Goal: Task Accomplishment & Management: Use online tool/utility

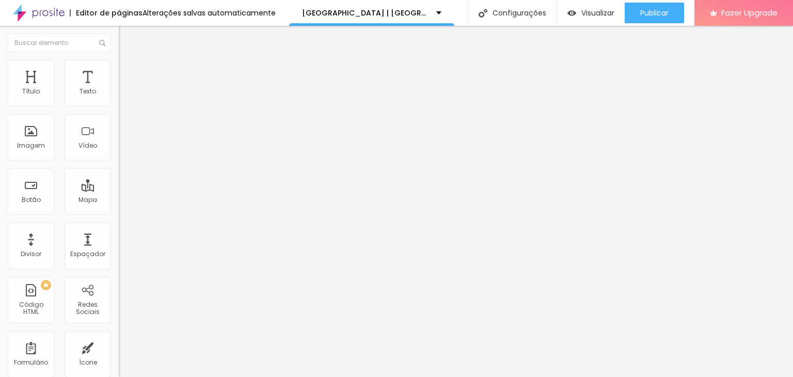
click at [119, 65] on img at bounding box center [123, 64] width 9 height 9
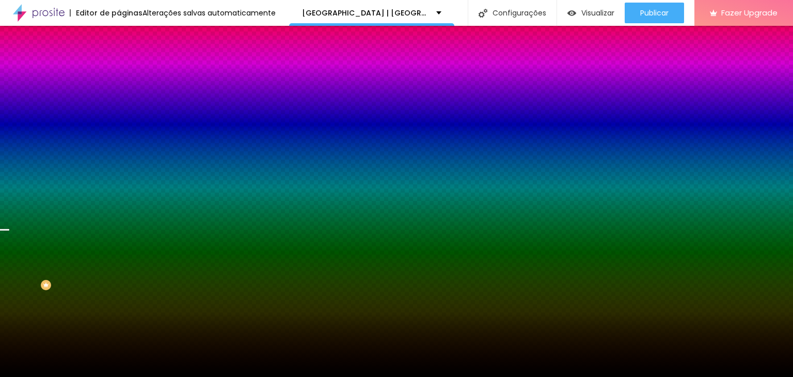
click at [119, 70] on li "Avançado" at bounding box center [178, 75] width 119 height 10
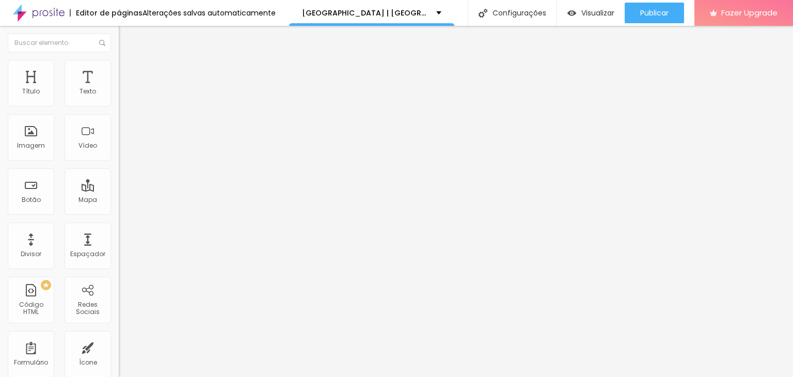
click at [119, 70] on img at bounding box center [123, 74] width 9 height 9
type input "3"
type input "30"
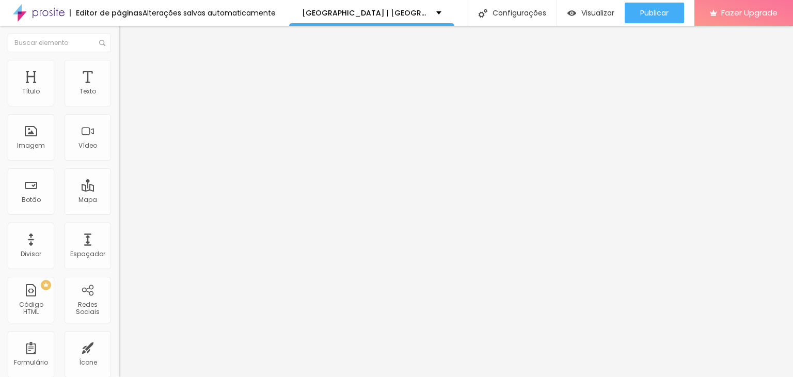
click at [119, 70] on img at bounding box center [123, 74] width 9 height 9
type input "25"
type input "30"
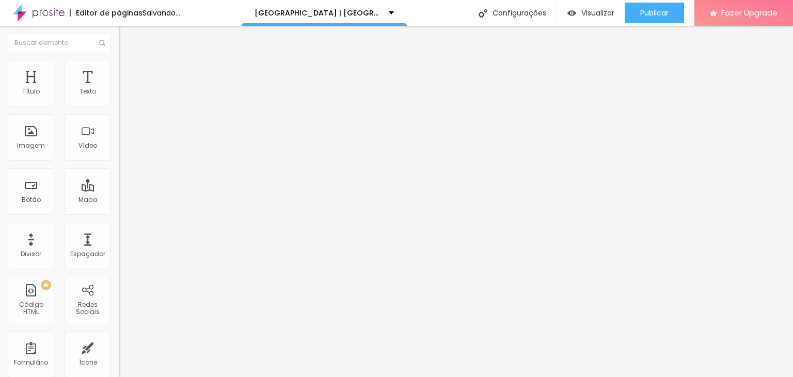
type input "30"
click at [119, 200] on input "range" at bounding box center [152, 204] width 67 height 8
click at [119, 70] on li "Avançado" at bounding box center [178, 75] width 119 height 10
click at [128, 71] on span "Estilo" at bounding box center [136, 66] width 16 height 9
click at [128, 69] on span "Avançado" at bounding box center [145, 66] width 34 height 9
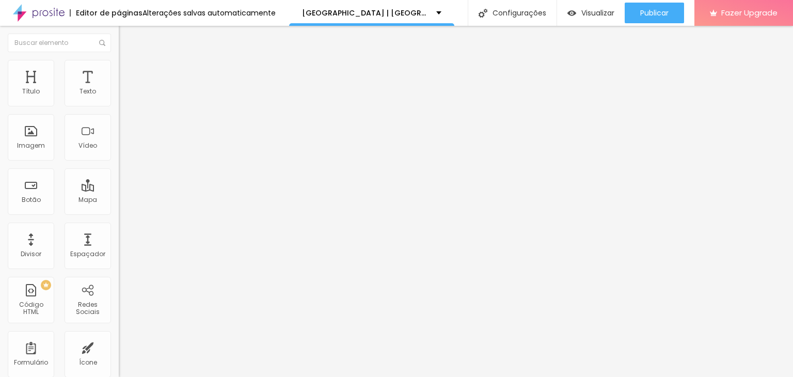
type input "1"
type input "10"
type input "100"
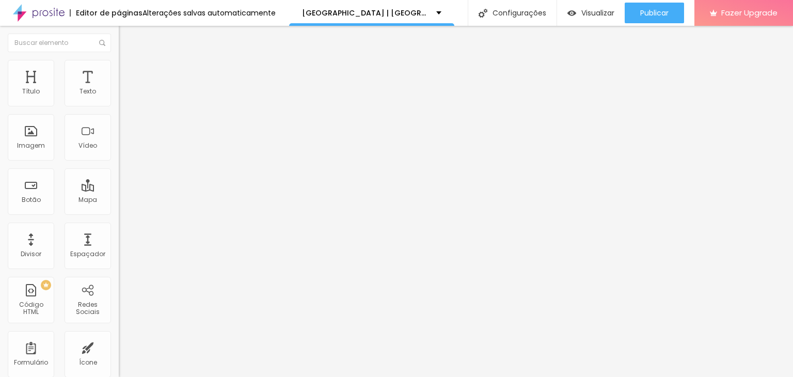
type input "100"
type input "10"
drag, startPoint x: 99, startPoint y: 124, endPoint x: 112, endPoint y: 129, distance: 13.7
click at [112, 129] on div "Título Texto Imagem Vídeo Botão Mapa Divisor Espaçador PREMIUM Código HTML Rede…" at bounding box center [59, 201] width 119 height 351
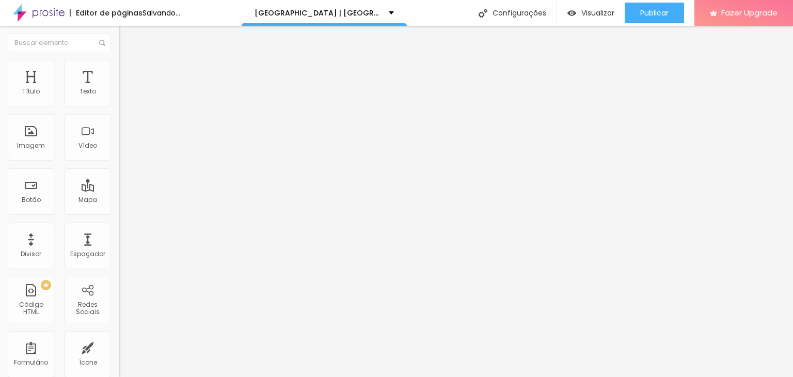
type input "1"
type input "10"
click at [119, 363] on div "ID Html" at bounding box center [178, 366] width 119 height 6
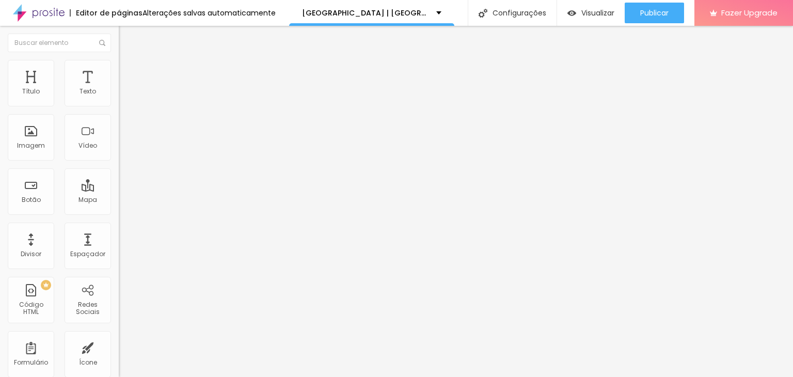
click at [119, 70] on li "Avançado" at bounding box center [178, 75] width 119 height 10
click at [119, 70] on img at bounding box center [123, 74] width 9 height 9
click at [128, 73] on span "Avançado" at bounding box center [145, 77] width 34 height 9
click at [119, 65] on li "Avançado" at bounding box center [178, 65] width 119 height 10
click at [119, 70] on li "Avançado" at bounding box center [178, 75] width 119 height 10
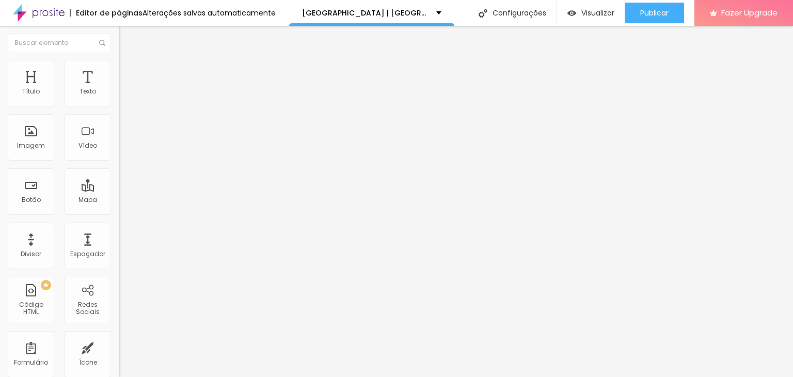
click at [127, 39] on div "Editar Seção" at bounding box center [157, 38] width 61 height 8
click at [119, 99] on button "button" at bounding box center [126, 93] width 14 height 11
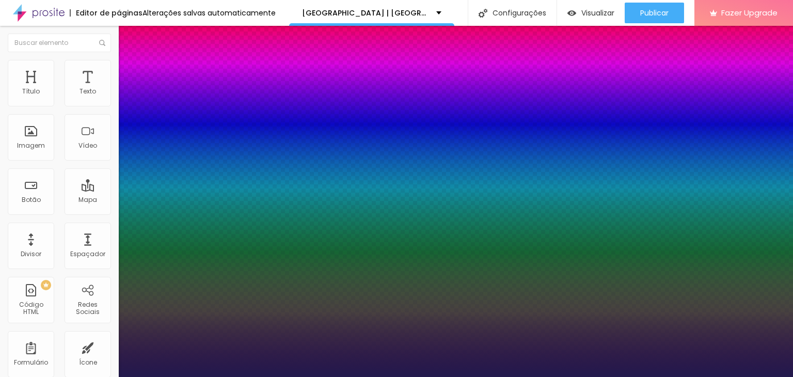
type input "1"
type input "17"
type input "1"
type input "26"
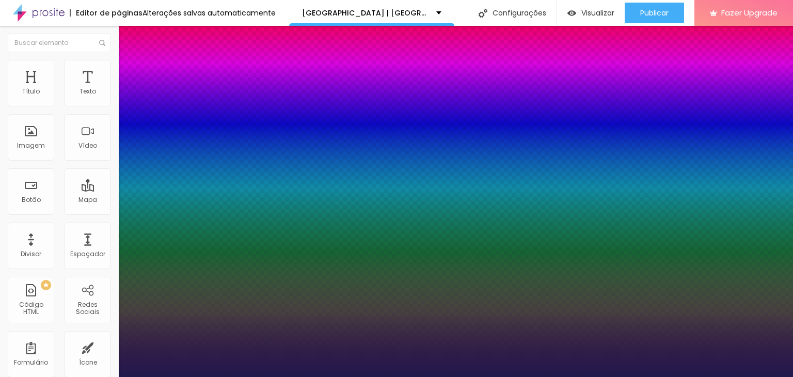
type input "26"
type input "1"
type input "27"
type input "1"
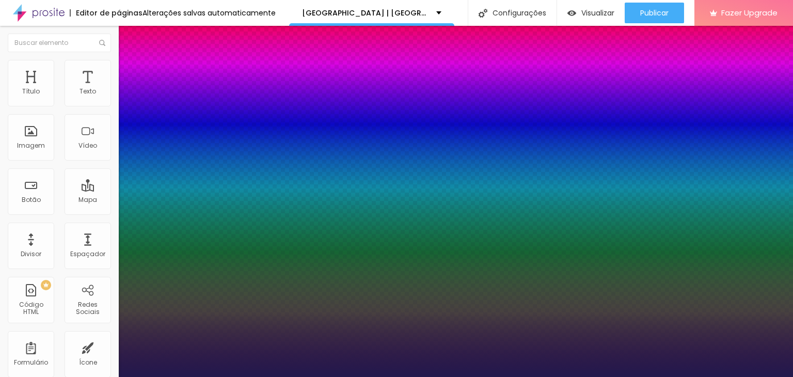
type input "29"
type input "1"
type input "30"
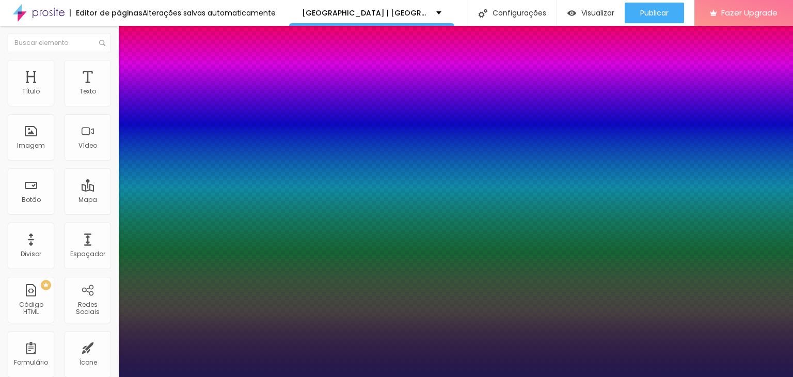
type input "1"
type input "31"
type input "1"
type input "30"
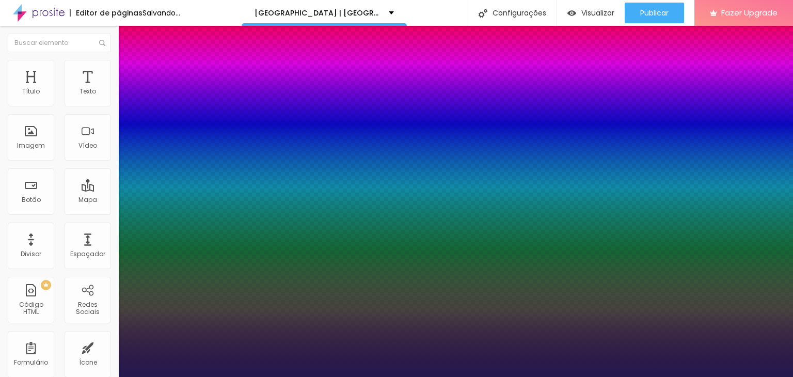
type input "30"
type input "1"
type input "29"
type input "1"
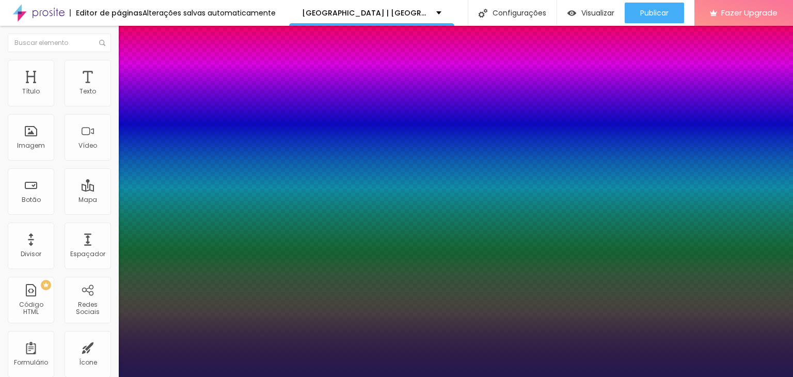
type input "27"
type input "1"
type input "26"
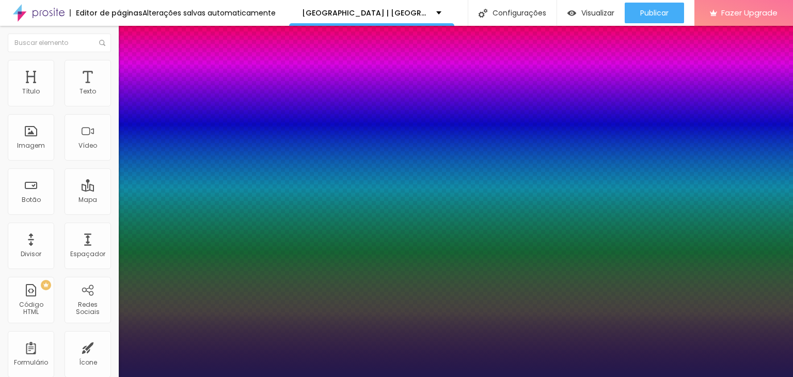
type input "1"
type input "25"
type input "1"
type input "26"
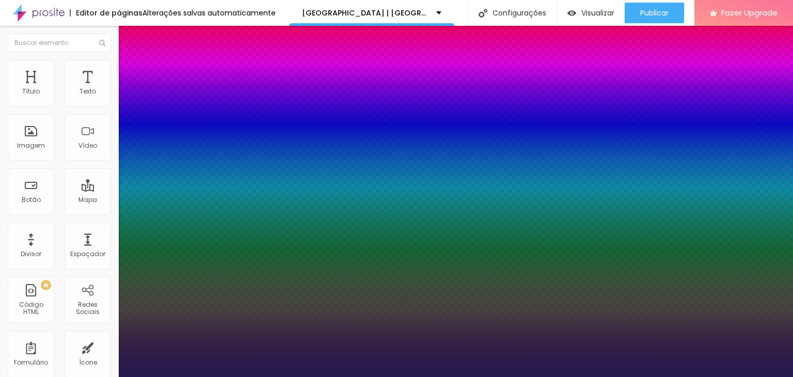
type input "26"
type input "1"
type input "27"
type input "1"
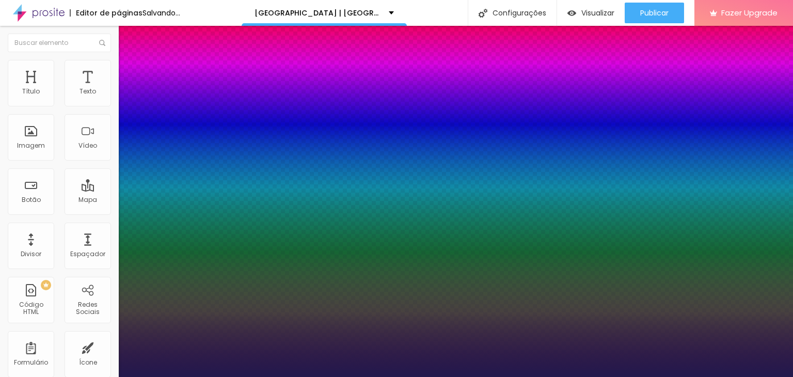
type input "29"
type input "1"
drag, startPoint x: 140, startPoint y: 174, endPoint x: 150, endPoint y: 170, distance: 10.6
type input "29"
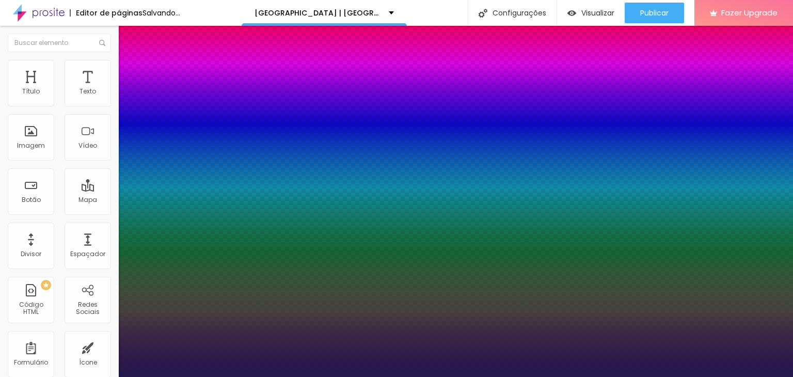
type input "1"
click at [286, 377] on div at bounding box center [396, 377] width 793 height 0
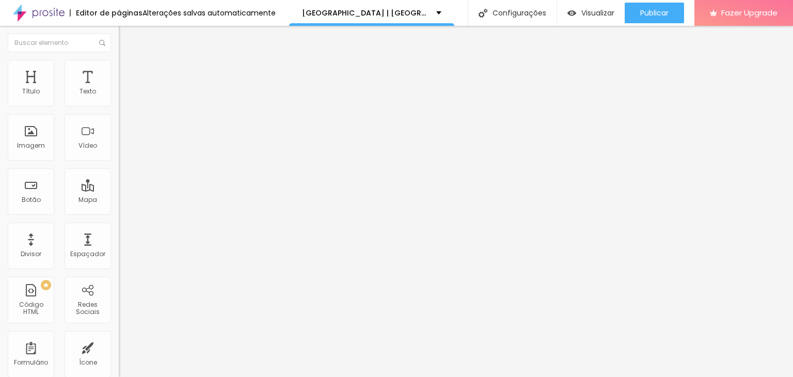
click at [119, 70] on img at bounding box center [123, 74] width 9 height 9
click at [128, 71] on span "Avançado" at bounding box center [145, 66] width 34 height 9
click at [119, 70] on li "Avançado" at bounding box center [178, 75] width 119 height 10
type input "35"
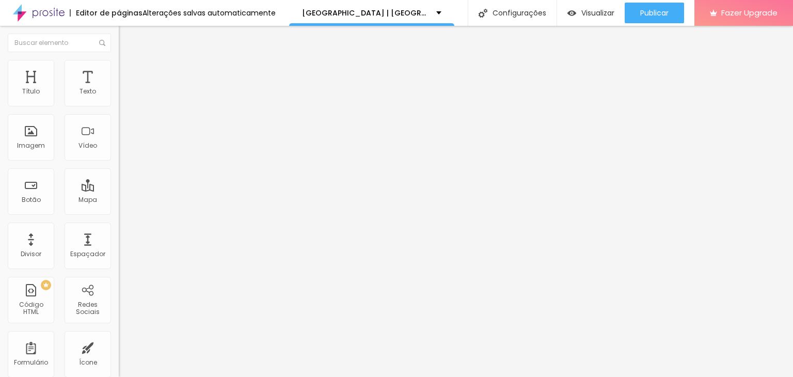
click at [119, 200] on input "range" at bounding box center [152, 204] width 67 height 8
type input "40"
type input "50"
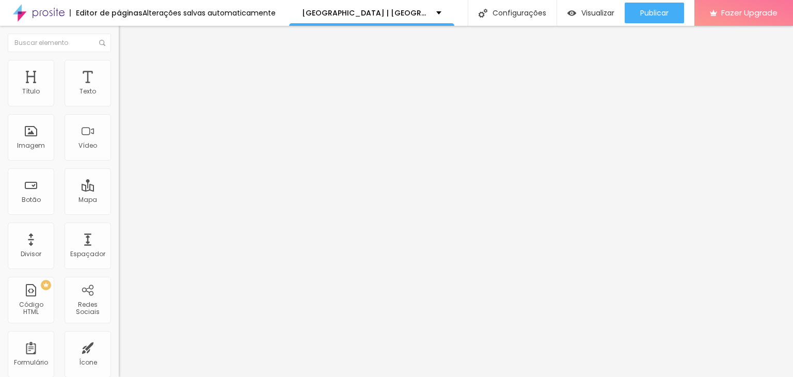
type input "45"
drag, startPoint x: 95, startPoint y: 106, endPoint x: 66, endPoint y: 70, distance: 45.9
type input "45"
click at [119, 200] on input "range" at bounding box center [152, 204] width 67 height 8
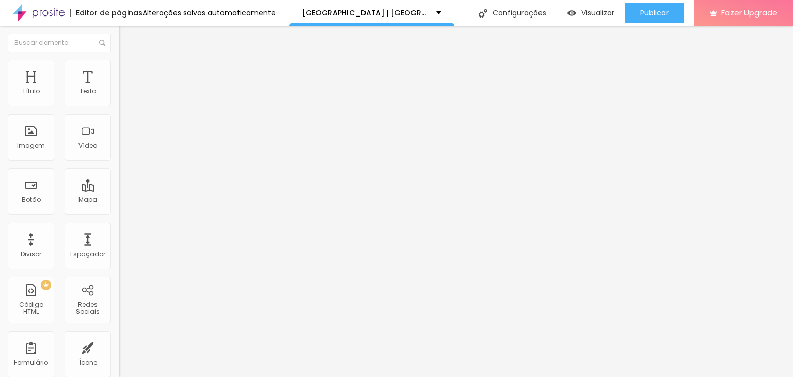
click at [128, 71] on span "Estilo" at bounding box center [136, 66] width 16 height 9
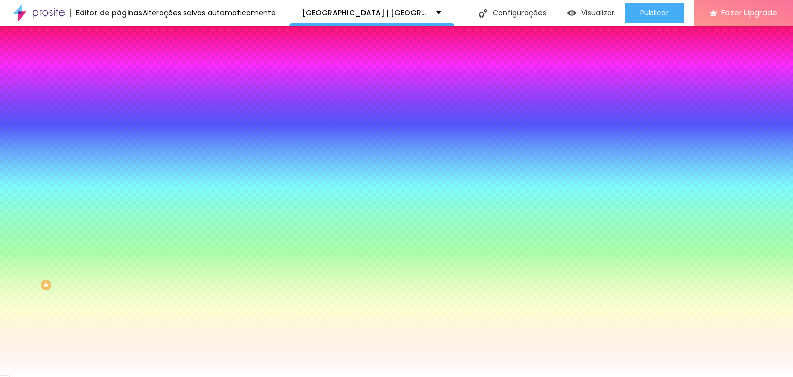
click at [128, 73] on span "Avançado" at bounding box center [145, 77] width 34 height 9
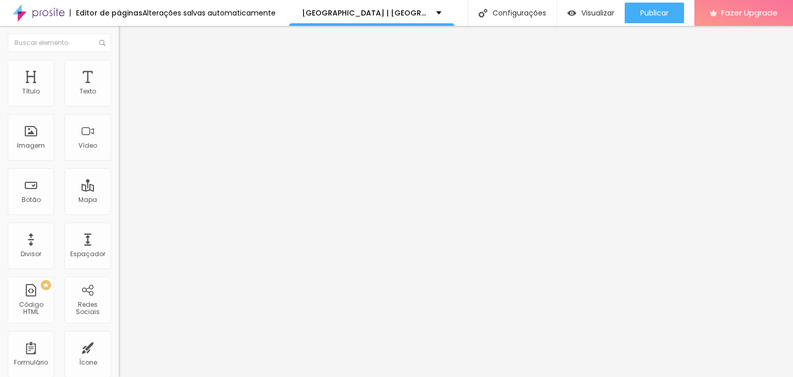
type input "5"
type input "50"
type input "5"
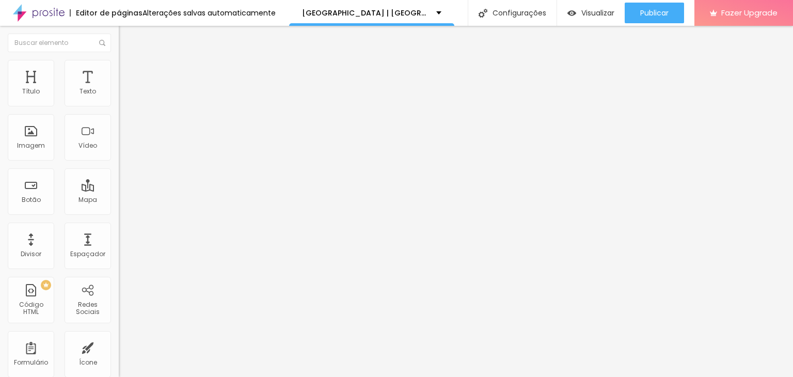
type input "5"
type input "250"
type input "6"
type input "60"
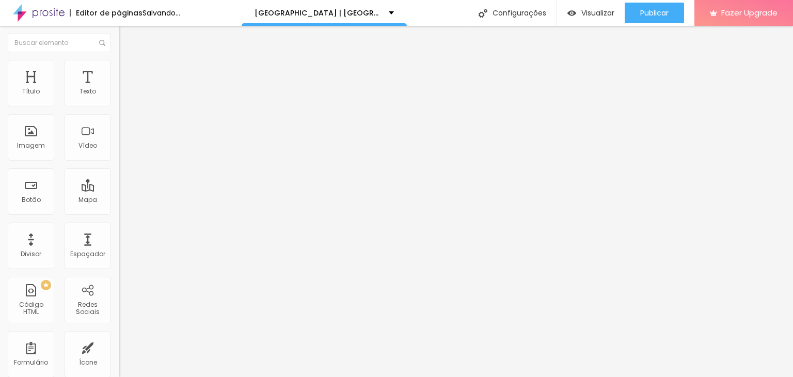
type input "60"
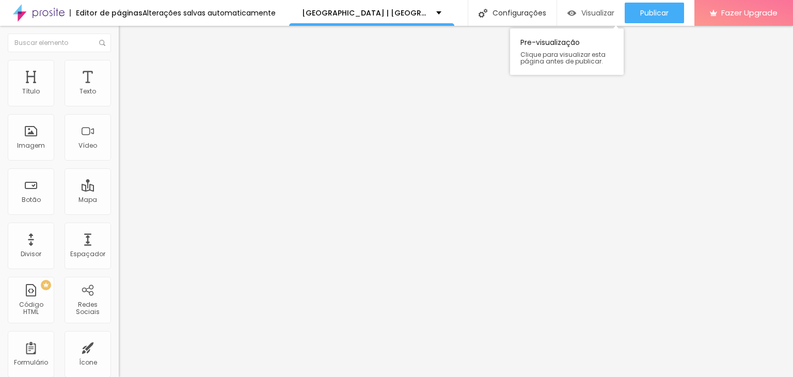
click at [594, 7] on div "Visualizar" at bounding box center [591, 13] width 47 height 21
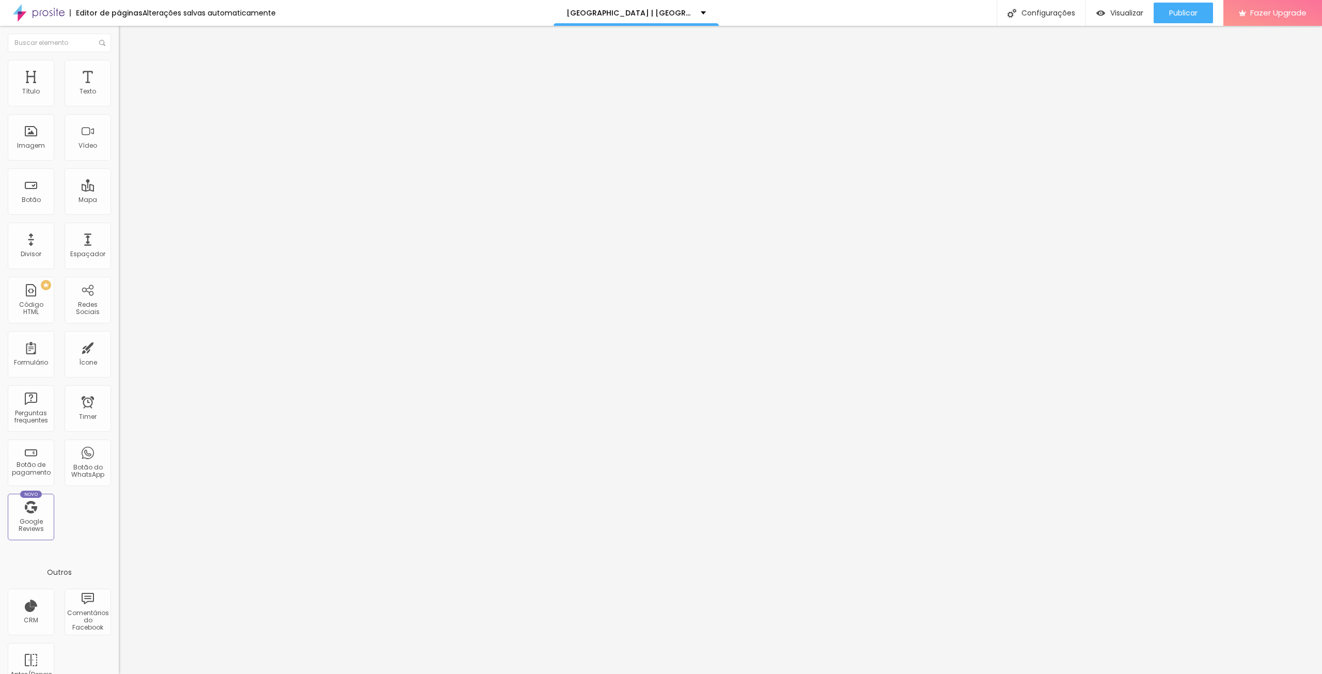
click at [123, 96] on icon "button" at bounding box center [126, 93] width 6 height 6
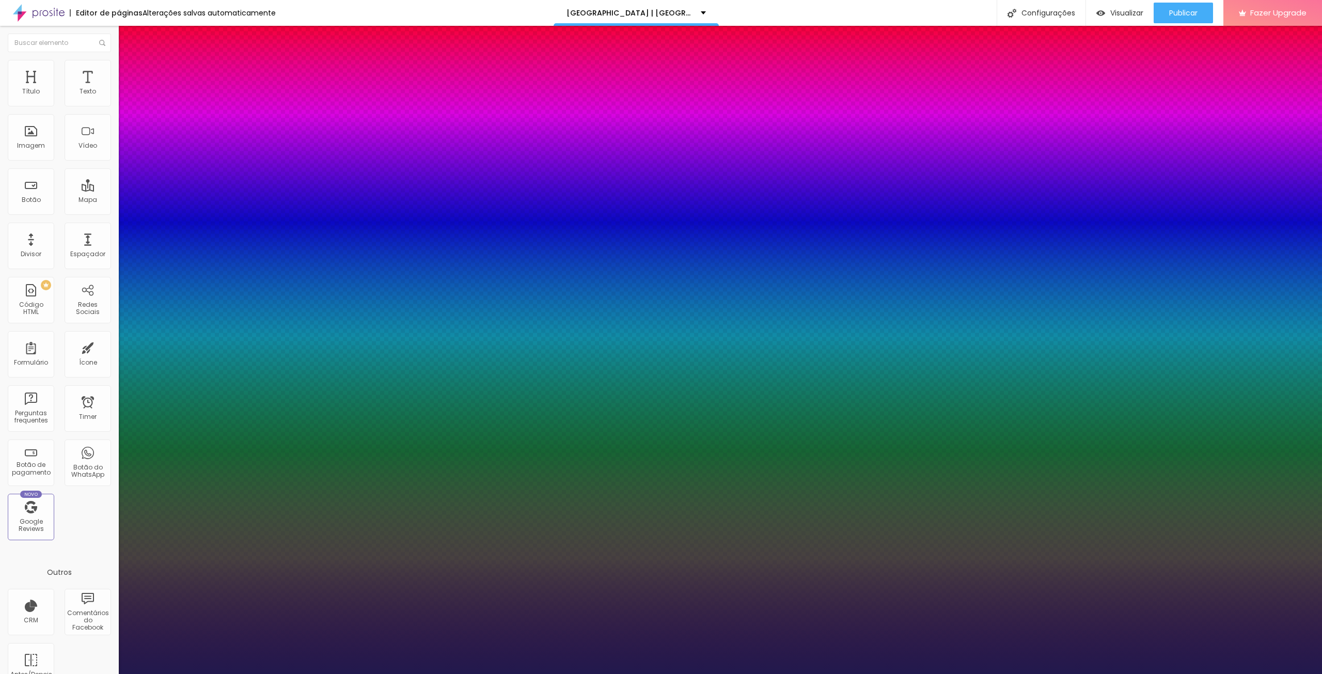
type input "1"
drag, startPoint x: 227, startPoint y: 177, endPoint x: 236, endPoint y: 182, distance: 10.9
type input "8"
type input "3"
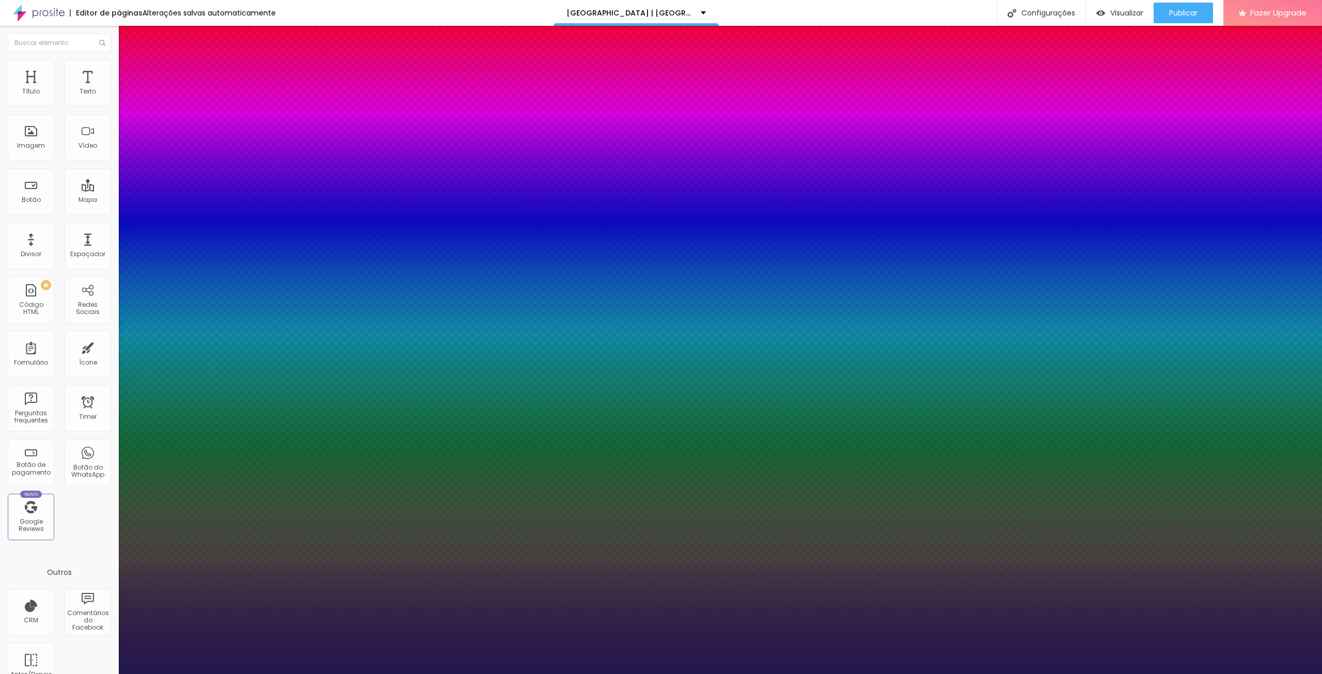
type input "1"
type input "30"
type input "1"
type input "30"
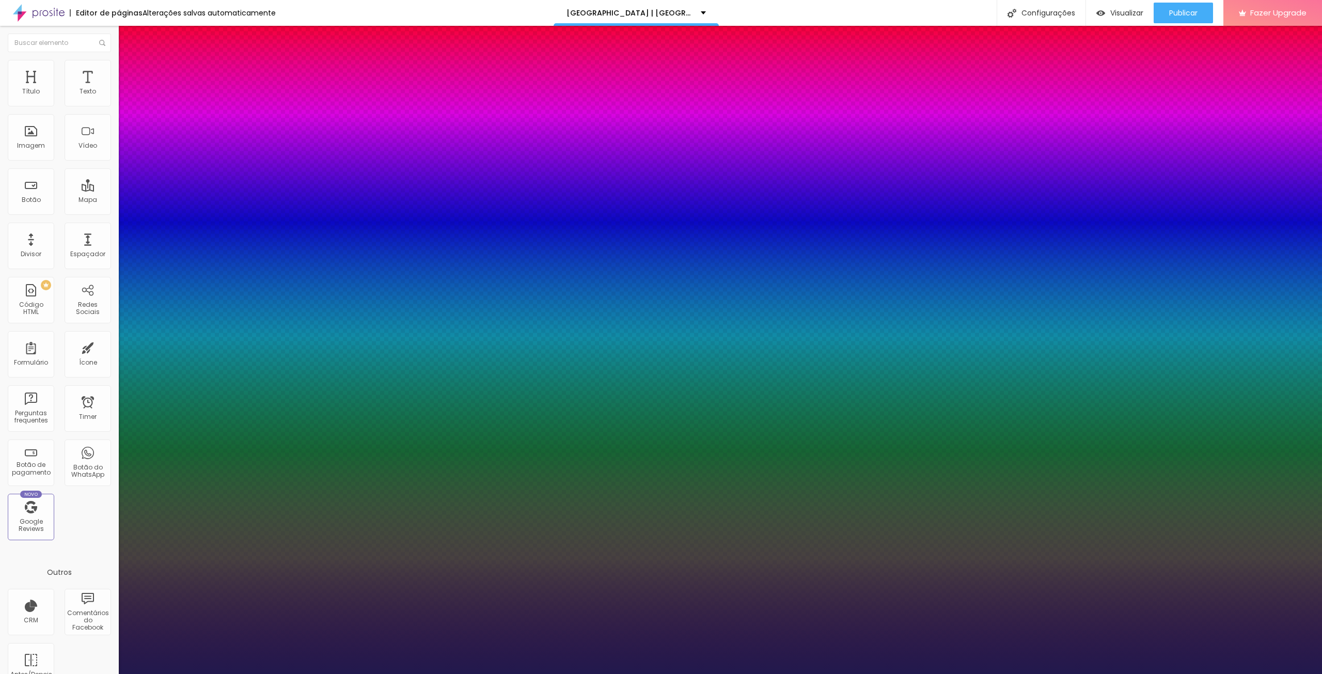
click at [393, 377] on div at bounding box center [661, 674] width 1322 height 0
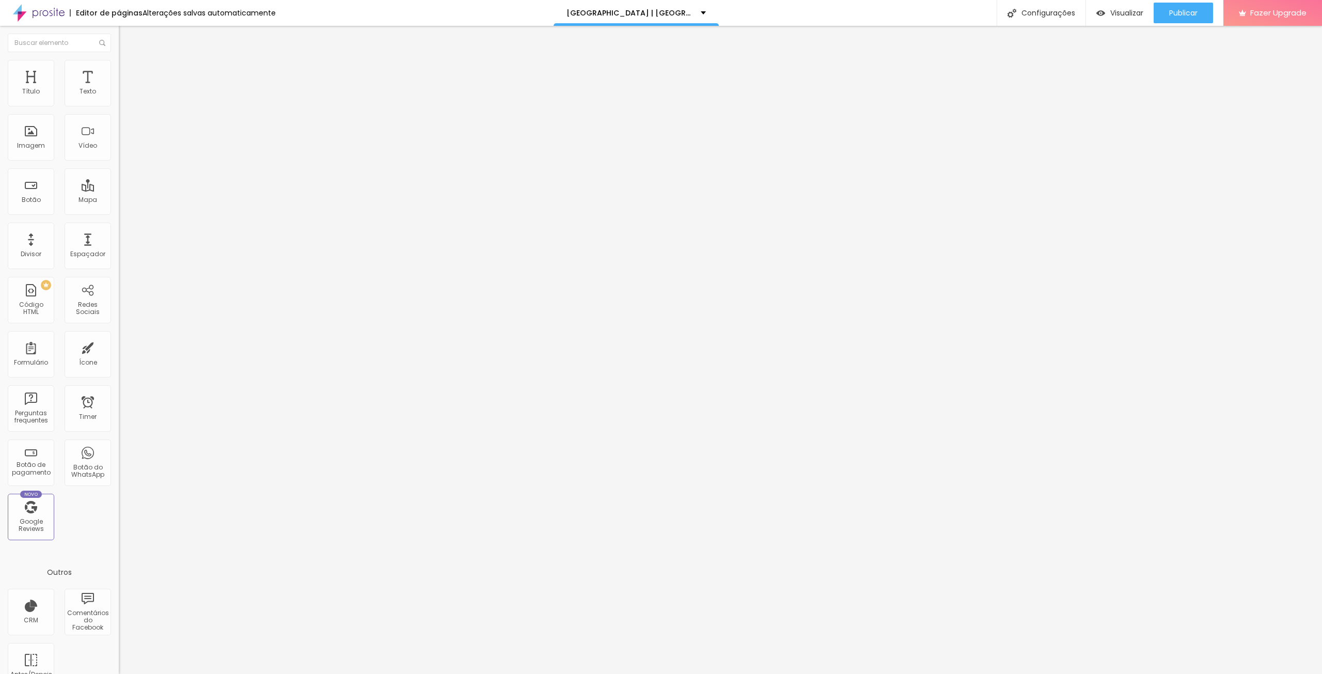
click at [119, 34] on button "Editar Texto" at bounding box center [178, 38] width 119 height 24
click at [119, 67] on li "Avançado" at bounding box center [178, 65] width 119 height 10
type input "0"
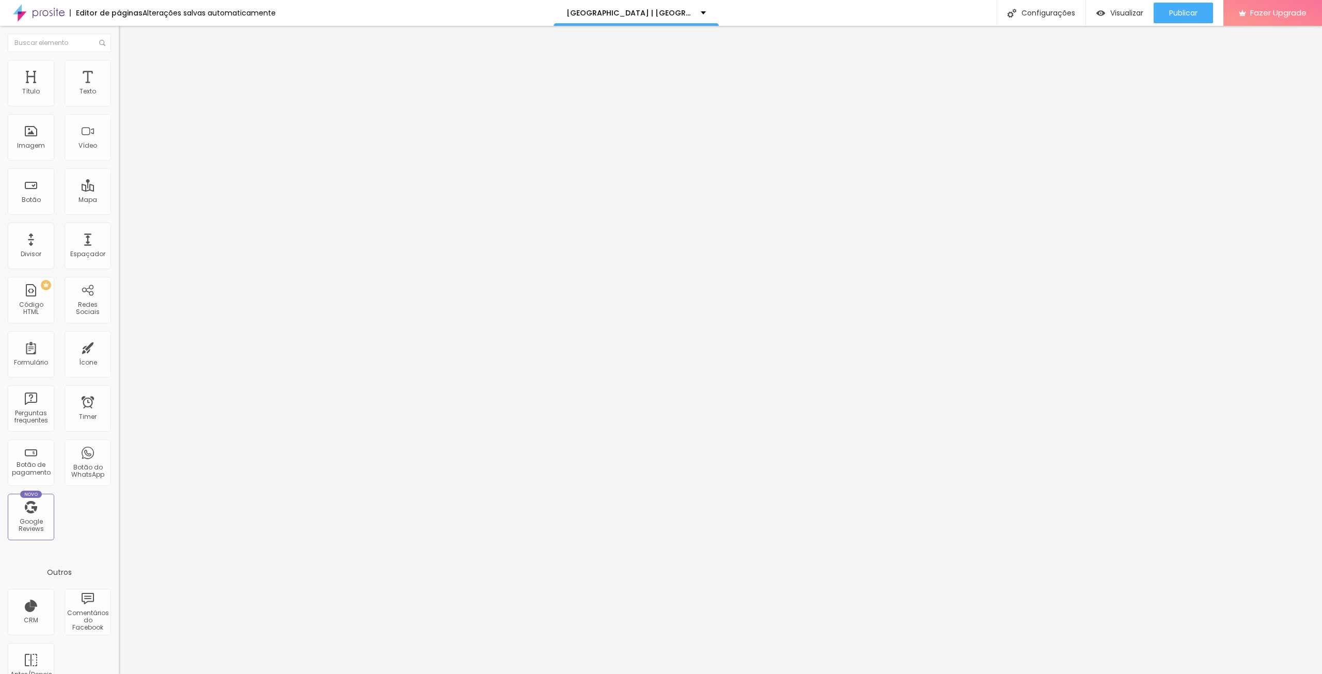
scroll to position [0, 0]
click at [128, 70] on span "Avançado" at bounding box center [145, 66] width 34 height 9
type input "16"
type input "14"
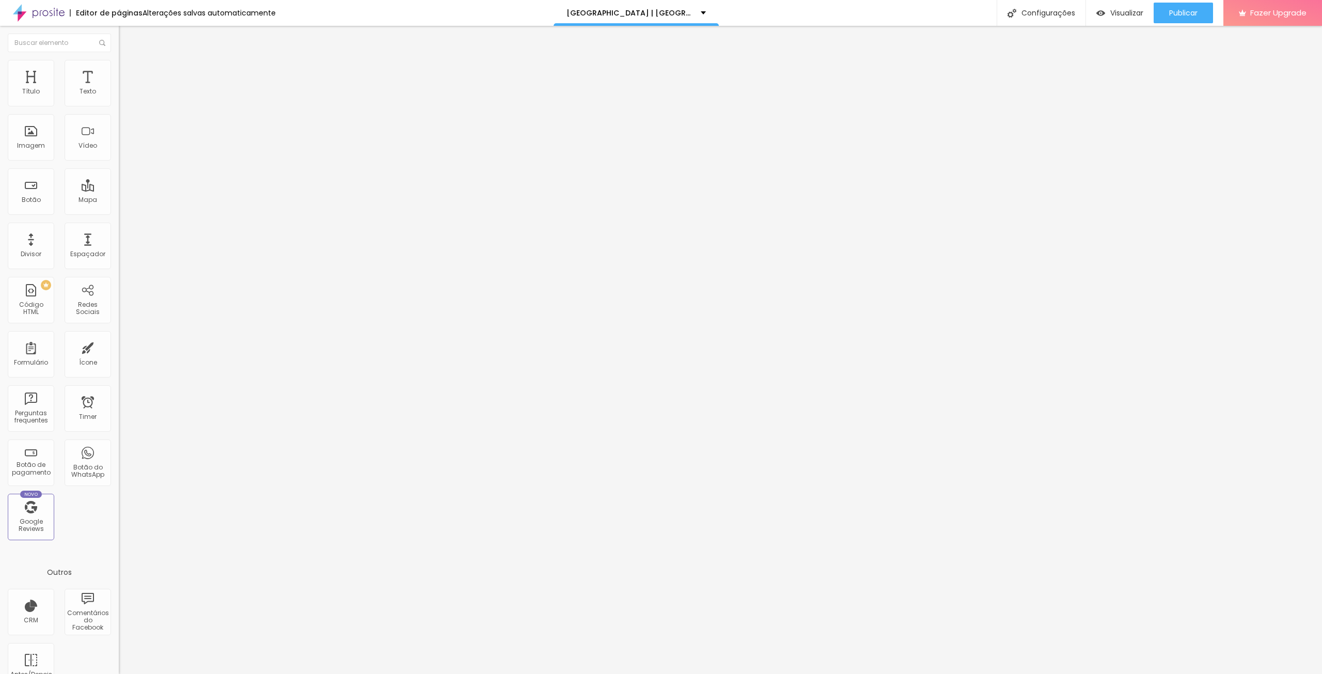
type input "14"
type input "11"
type input "7"
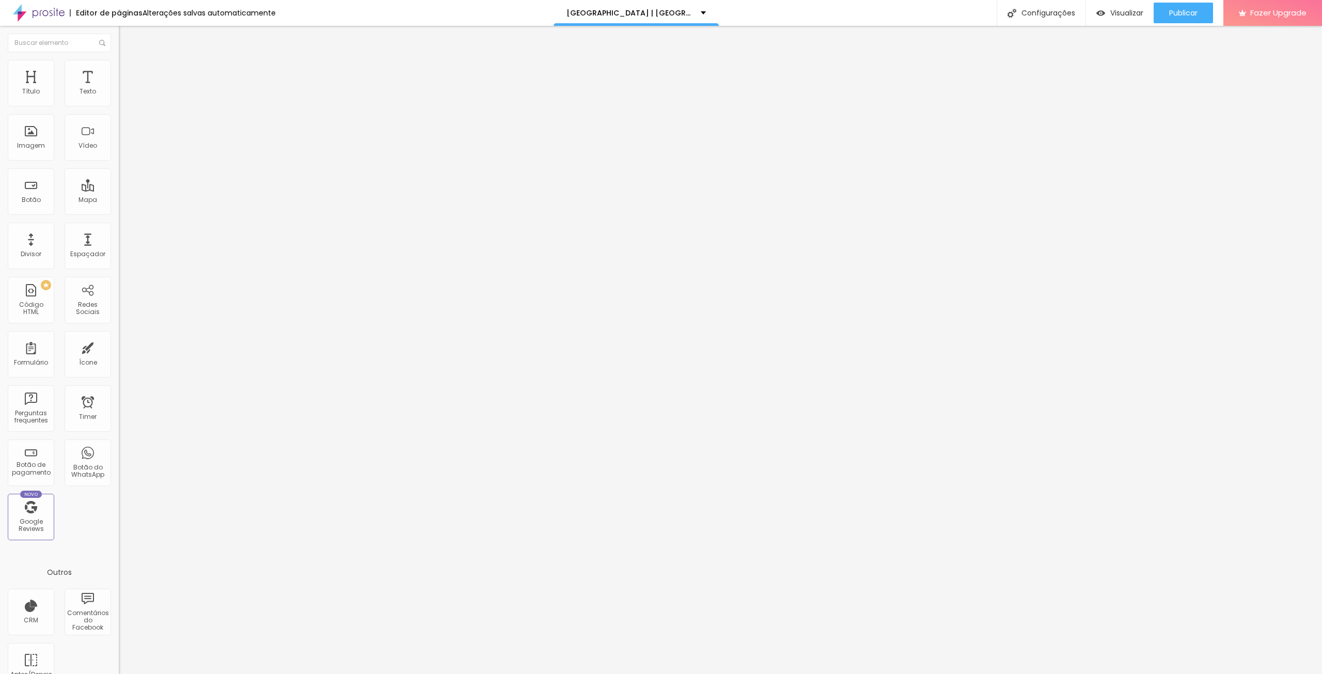
type input "4"
type input "0"
type input "2"
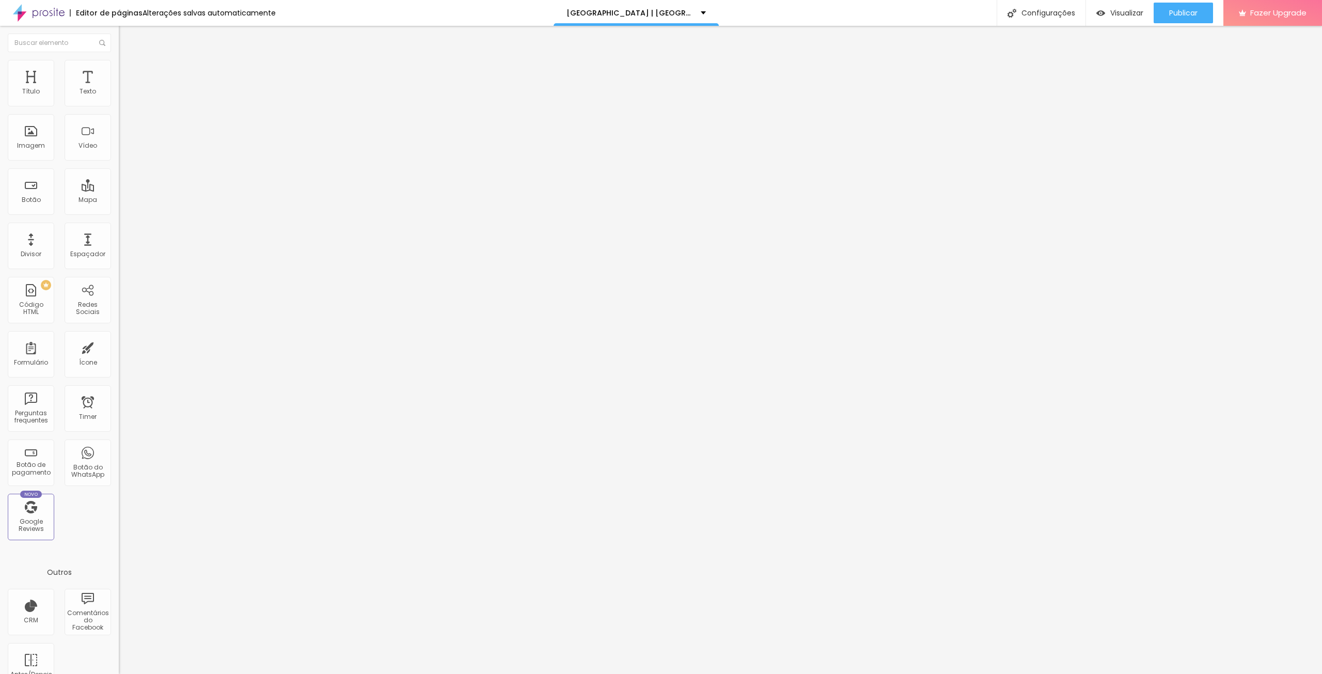
type input "2"
type input "4"
type input "5"
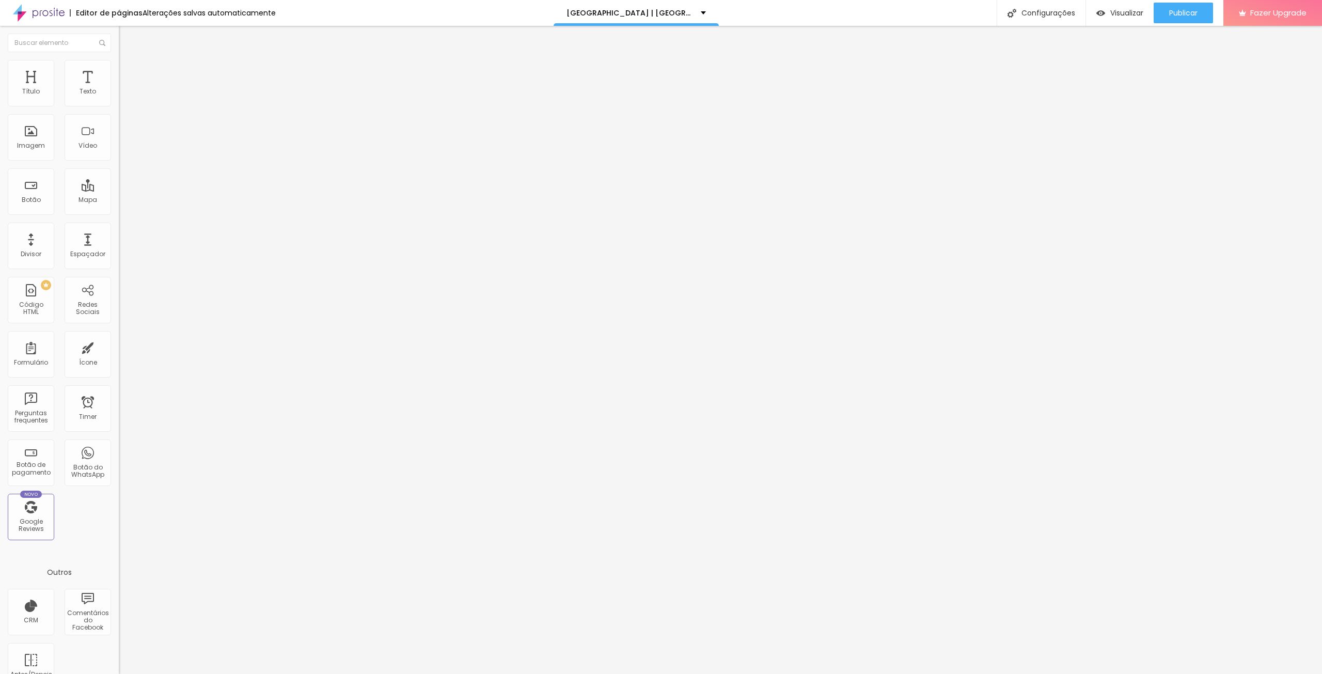
type input "6"
drag, startPoint x: 36, startPoint y: 100, endPoint x: 28, endPoint y: 98, distance: 8.7
type input "6"
click at [119, 190] on input "range" at bounding box center [152, 194] width 67 height 8
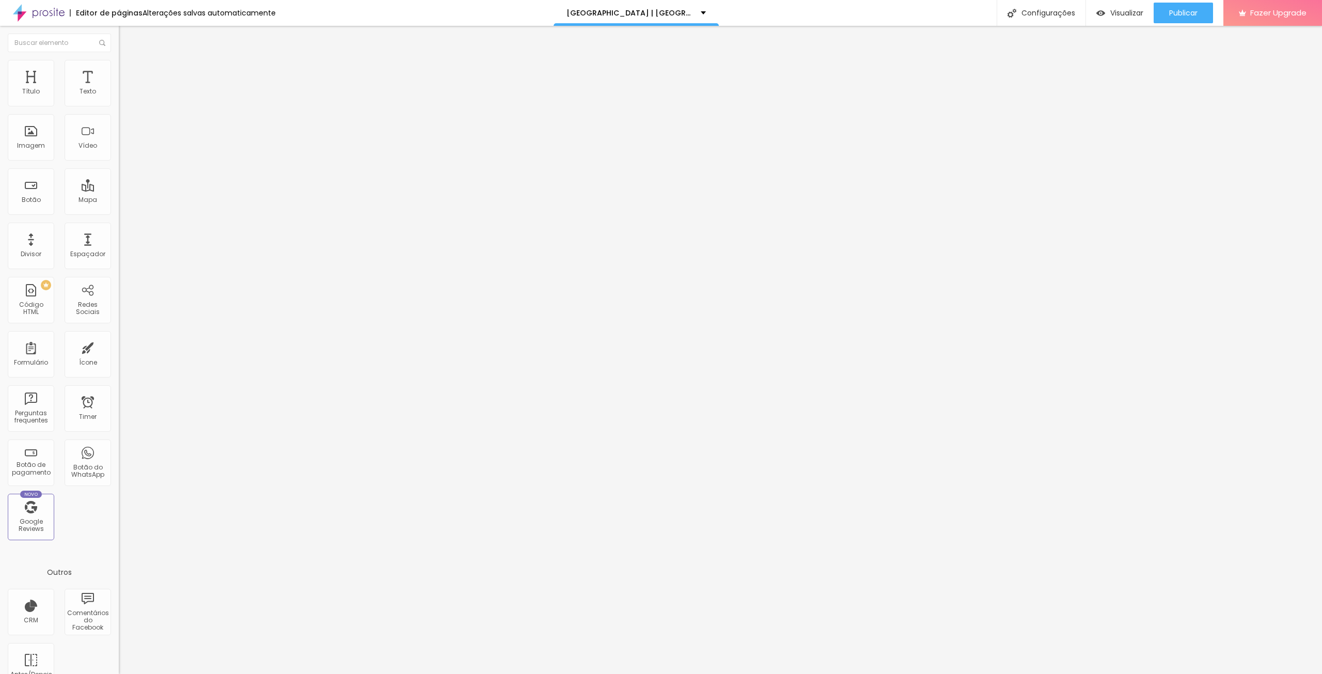
click at [119, 60] on li "Avançado" at bounding box center [178, 65] width 119 height 10
click at [119, 60] on li "Estilo" at bounding box center [178, 55] width 119 height 10
click at [119, 129] on button "button" at bounding box center [126, 128] width 14 height 11
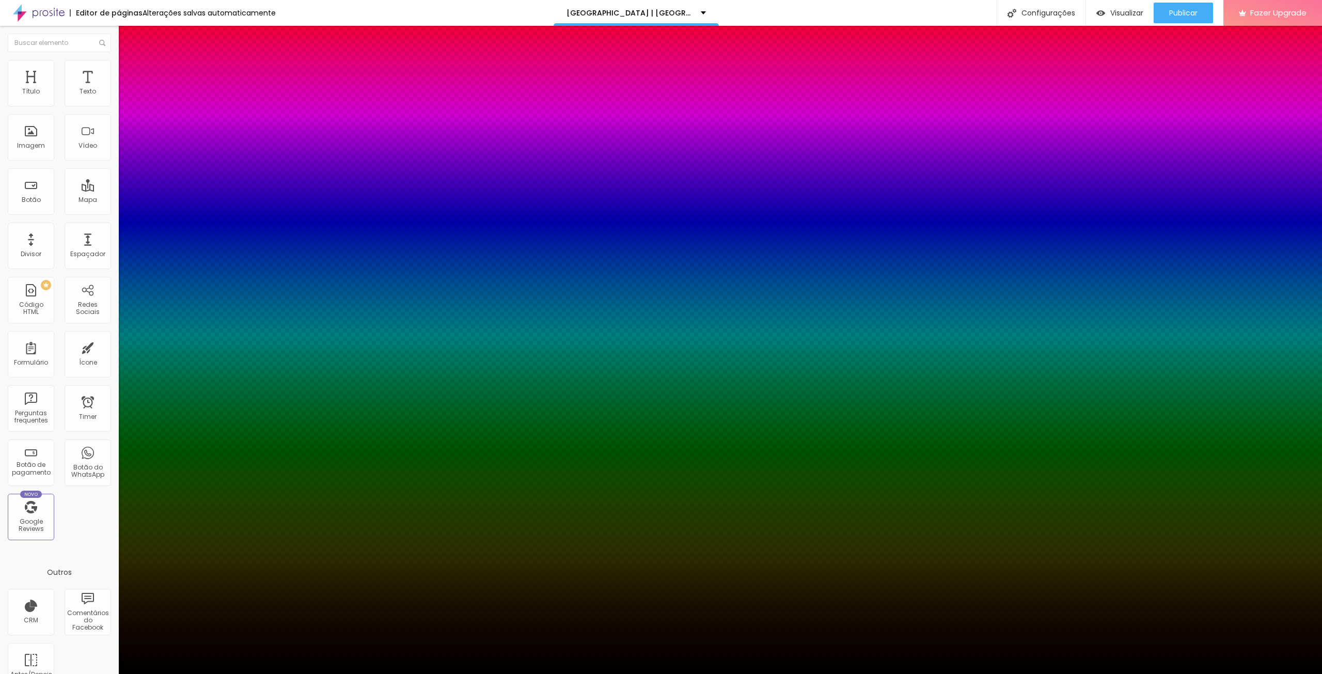
click at [182, 377] on div at bounding box center [661, 680] width 1322 height 0
click at [102, 377] on div at bounding box center [661, 674] width 1322 height 0
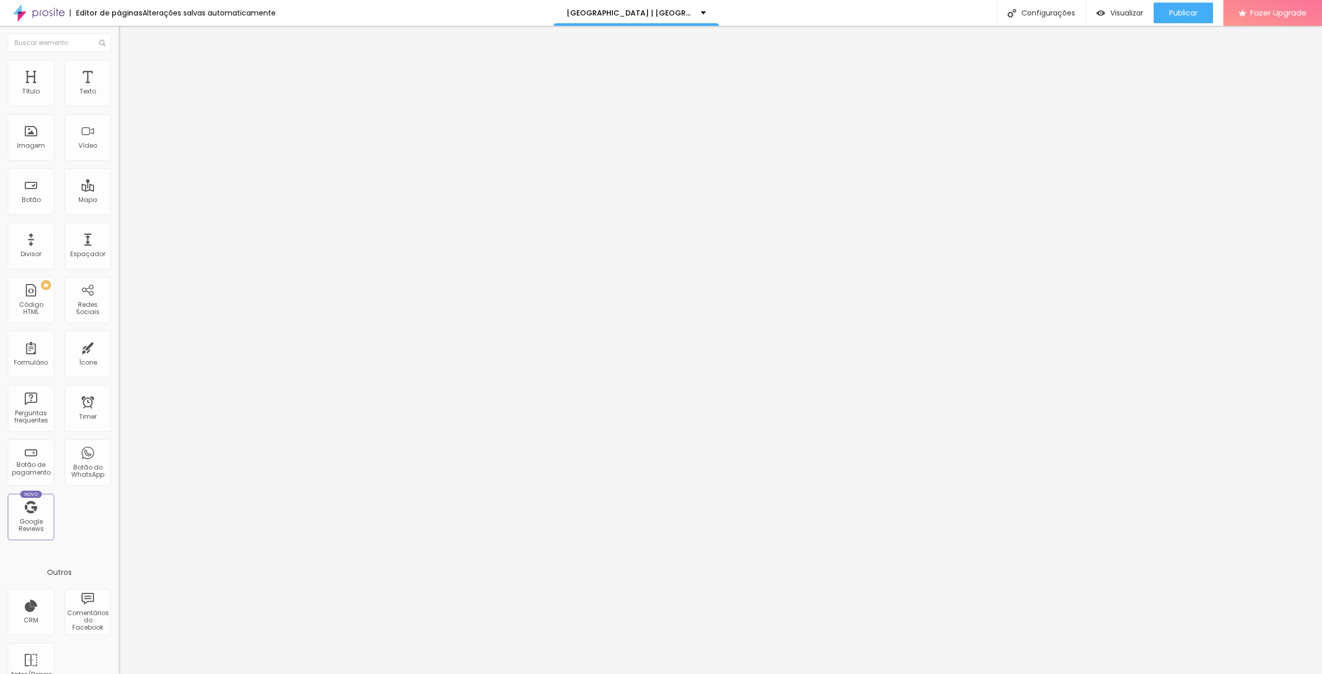
click at [123, 96] on icon "button" at bounding box center [126, 93] width 6 height 6
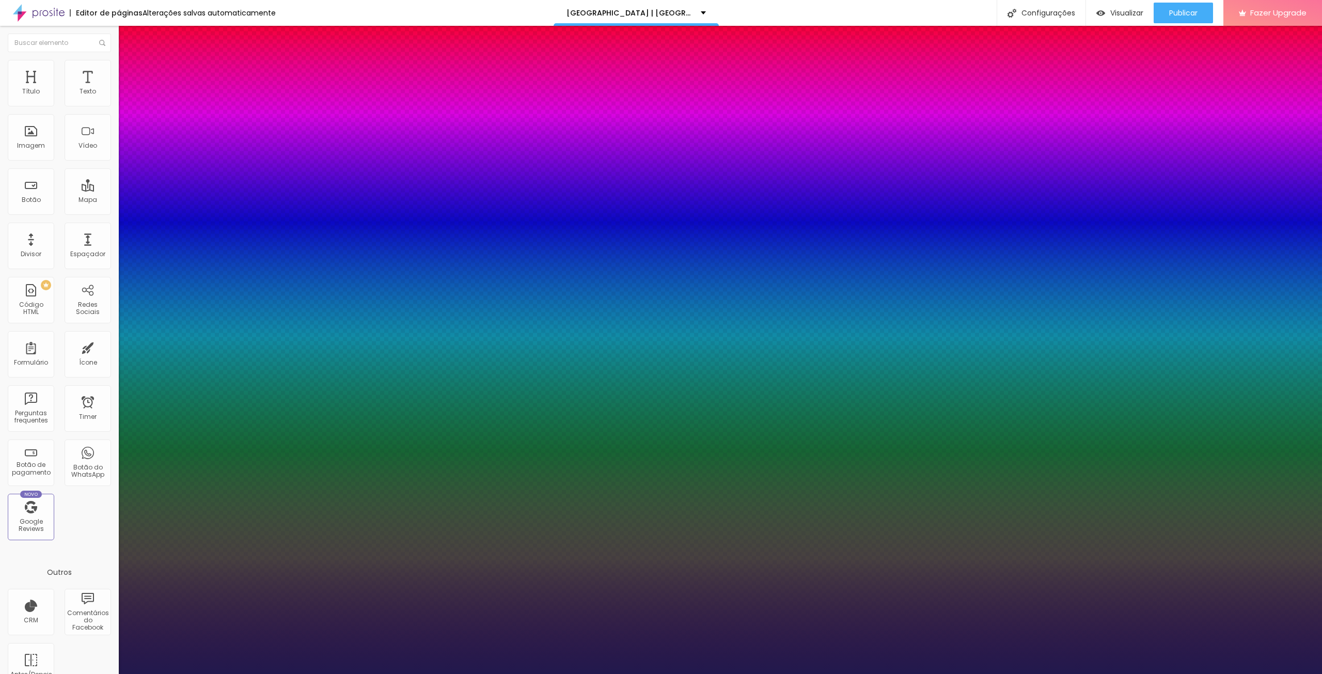
type input "1"
type input "1.2"
type input "1"
type input "1.1"
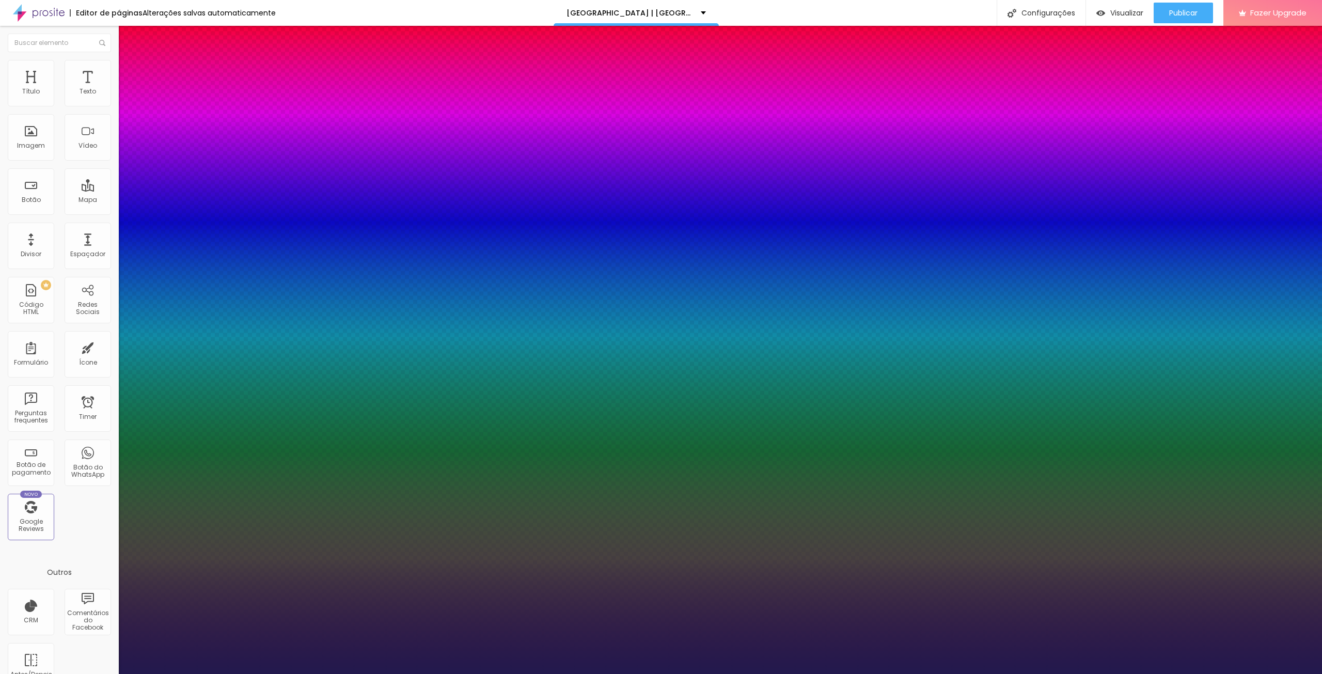
type input "1.1"
type input "1"
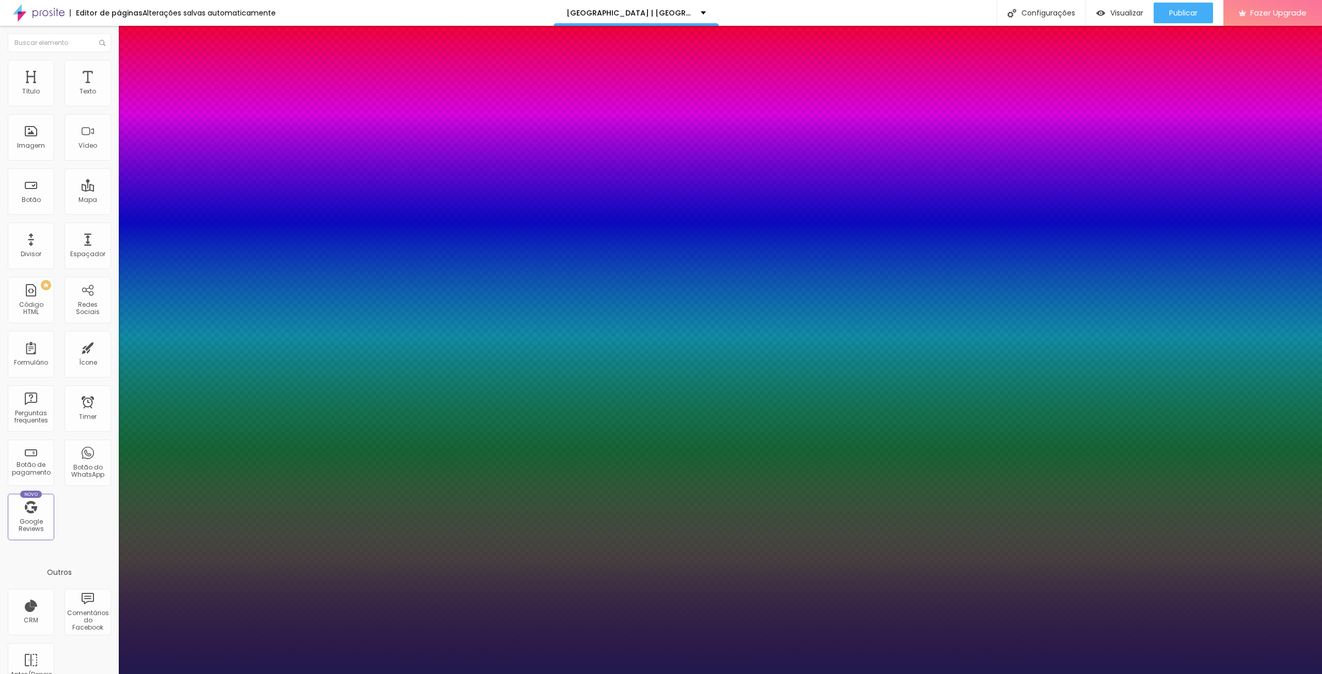
type input "1.1"
type input "1"
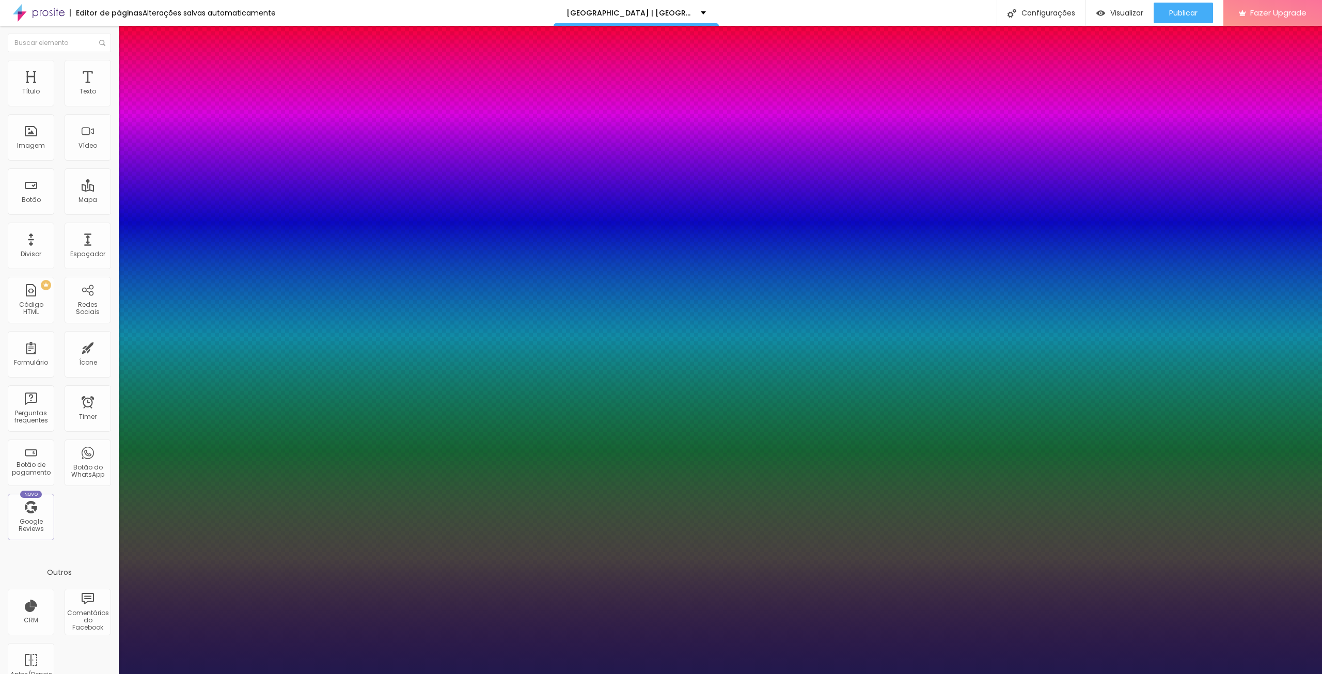
type input "1"
type input "1.1"
drag, startPoint x: 171, startPoint y: 247, endPoint x: 162, endPoint y: 245, distance: 9.4
type input "1.1"
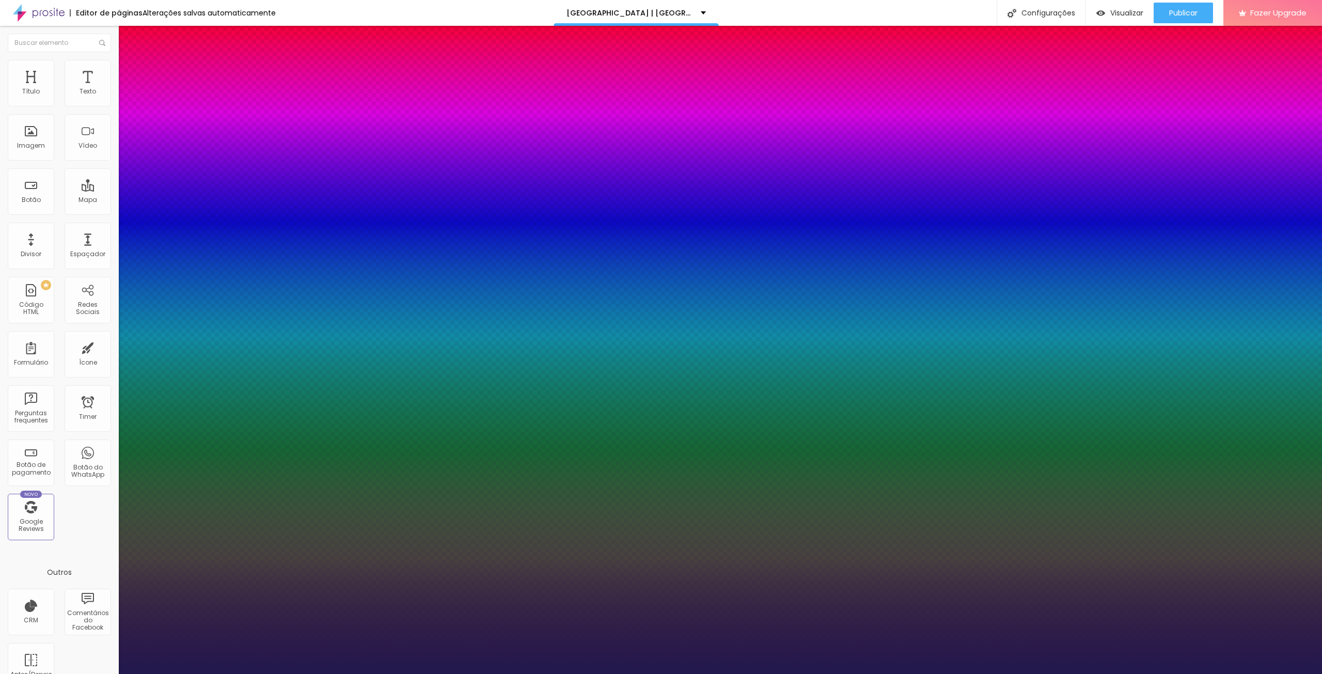
drag, startPoint x: 228, startPoint y: 225, endPoint x: 235, endPoint y: 224, distance: 6.7
type input "0"
type input "0.4"
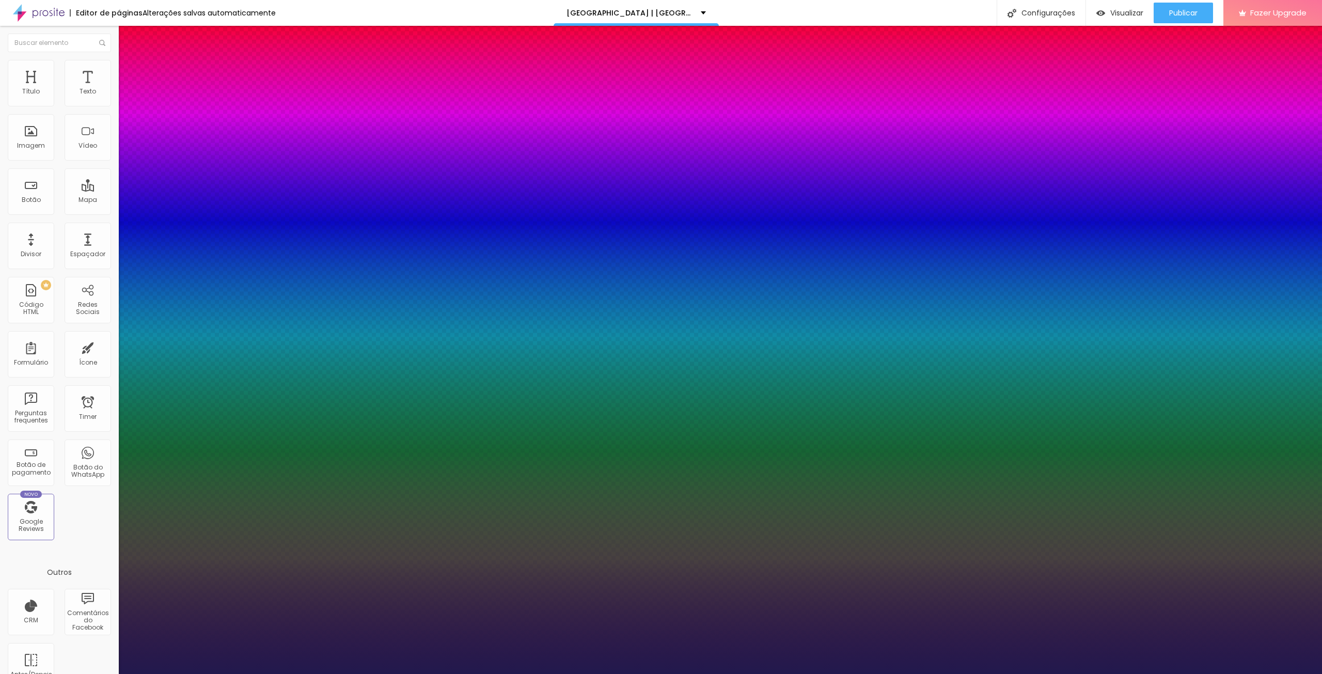
type input "0"
type input "0.4"
type input "0"
click at [265, 377] on div at bounding box center [661, 674] width 1322 height 0
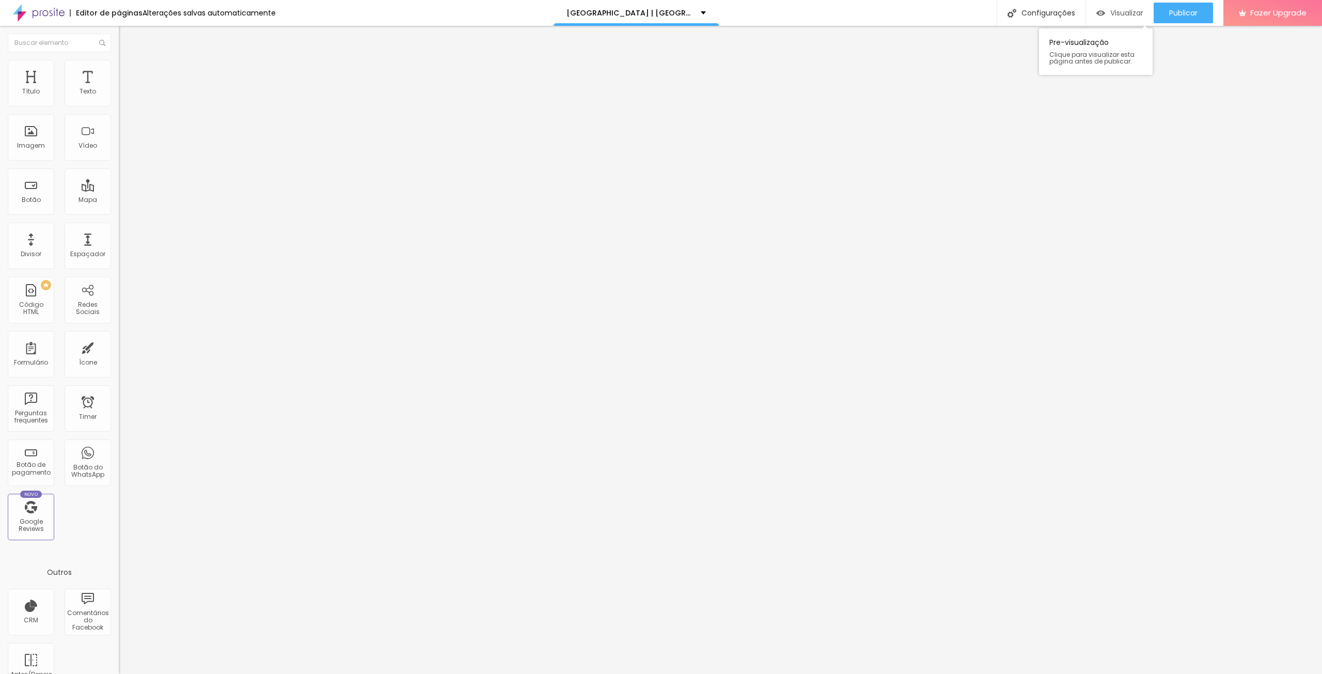
click at [793, 17] on span "Visualizar" at bounding box center [1126, 13] width 33 height 8
